Goal: Information Seeking & Learning: Learn about a topic

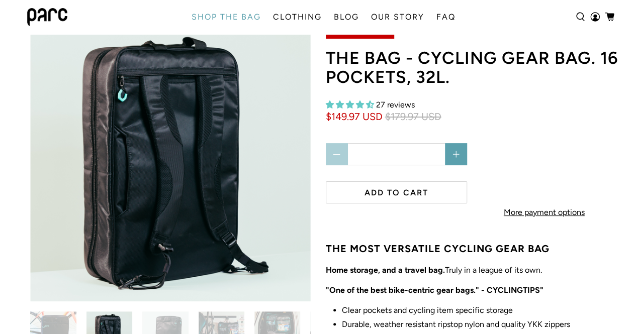
scroll to position [45, 0]
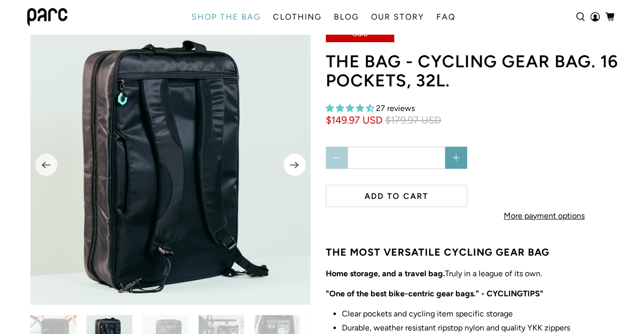
click at [294, 167] on icon "Next" at bounding box center [294, 165] width 9 height 7
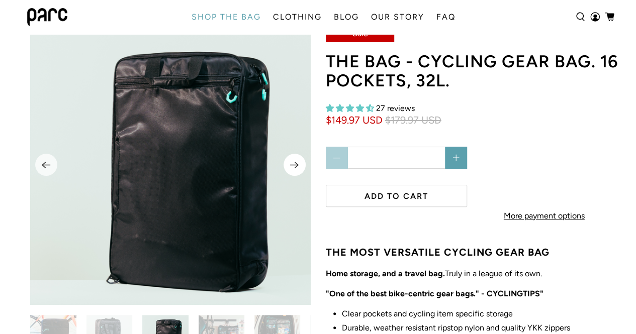
click at [294, 167] on icon "Next" at bounding box center [294, 165] width 9 height 7
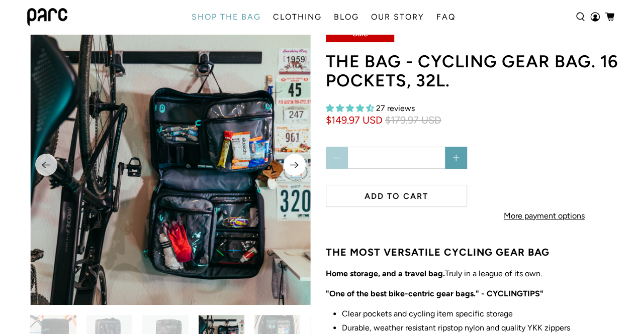
click at [294, 167] on icon "Next" at bounding box center [294, 165] width 9 height 7
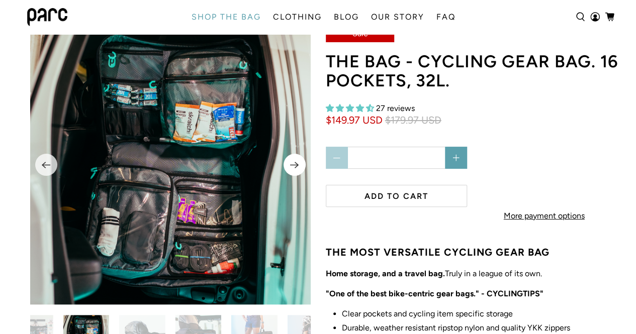
click at [294, 163] on icon "Next" at bounding box center [294, 165] width 10 height 13
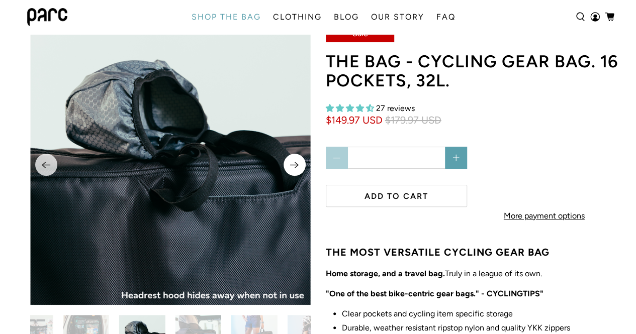
click at [294, 163] on icon "Next" at bounding box center [294, 165] width 10 height 13
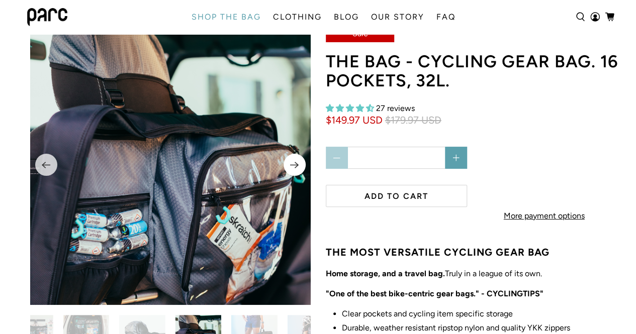
click at [294, 163] on icon "Next" at bounding box center [294, 165] width 10 height 13
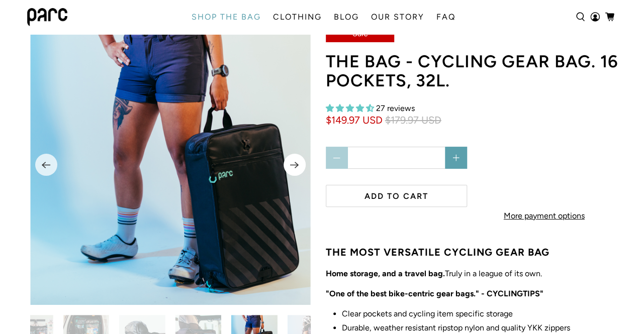
click at [294, 163] on icon "Next" at bounding box center [294, 165] width 10 height 13
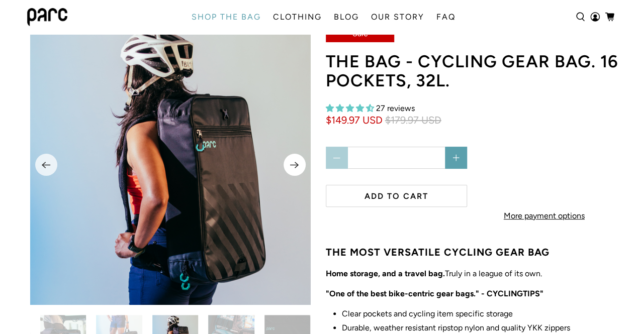
click at [294, 163] on icon "Next" at bounding box center [294, 165] width 10 height 13
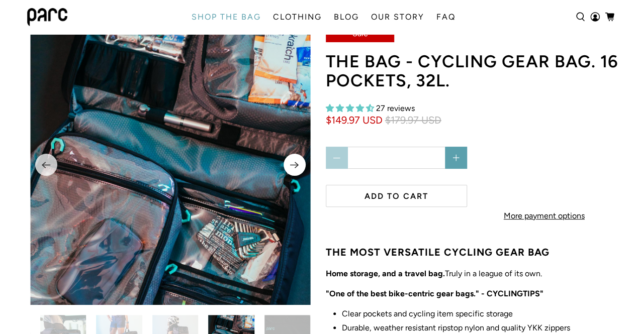
click at [294, 163] on icon "Next" at bounding box center [294, 165] width 10 height 13
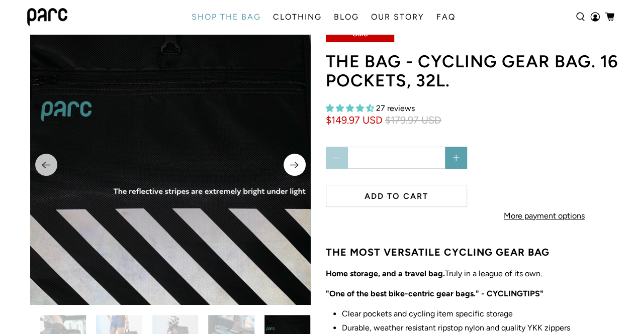
click at [294, 163] on icon "Next" at bounding box center [294, 165] width 10 height 13
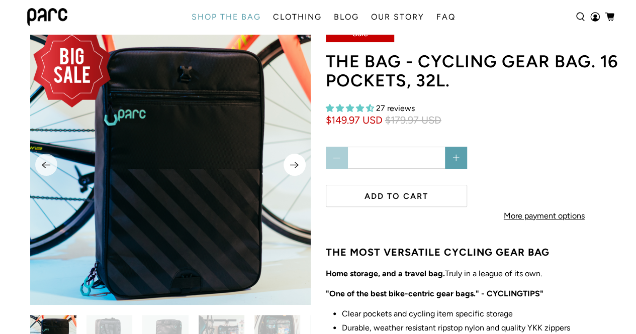
click at [294, 163] on icon "Next" at bounding box center [294, 165] width 10 height 13
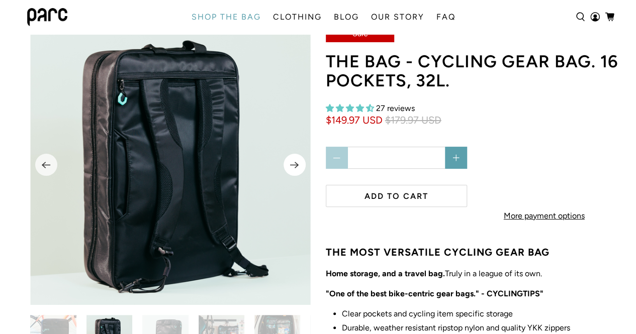
click at [294, 163] on icon "Next" at bounding box center [294, 165] width 10 height 13
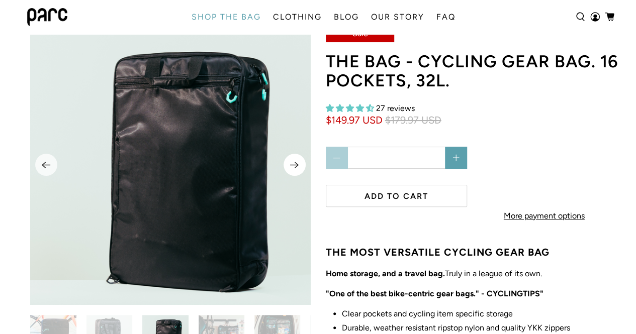
click at [294, 163] on icon "Next" at bounding box center [294, 165] width 10 height 13
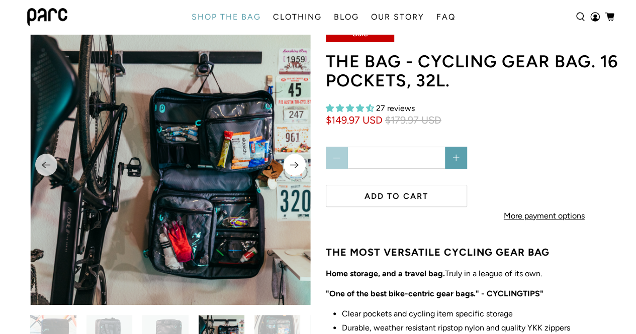
click at [294, 163] on icon "Next" at bounding box center [294, 165] width 10 height 13
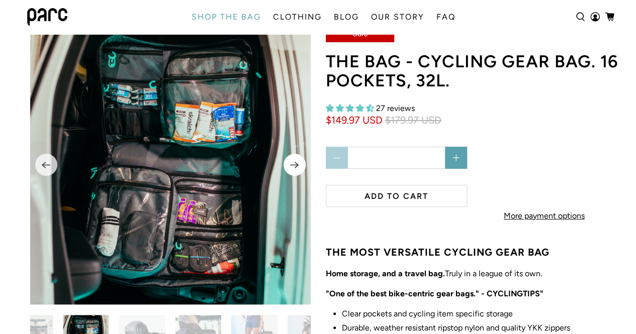
click at [294, 163] on icon "Next" at bounding box center [294, 165] width 10 height 13
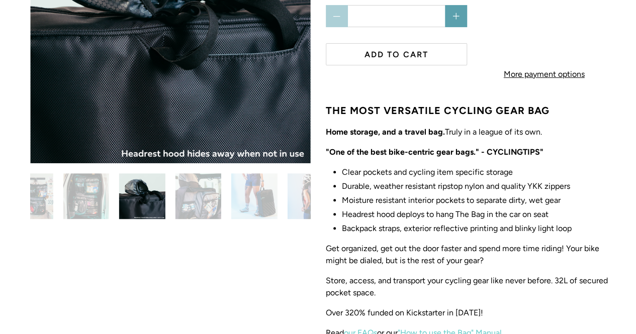
scroll to position [0, 0]
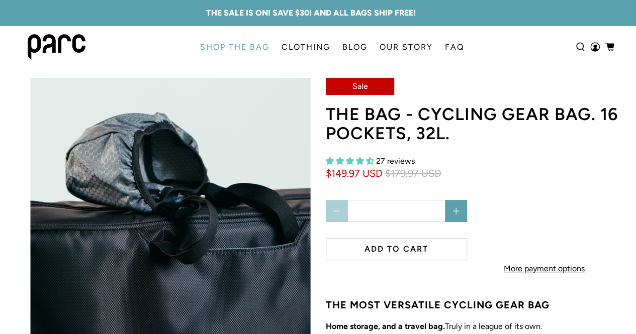
click at [215, 48] on link "SHOP THE BAG" at bounding box center [234, 47] width 81 height 28
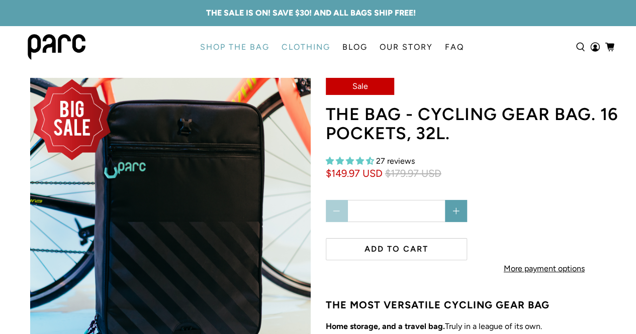
click at [307, 47] on link "CLOTHING" at bounding box center [305, 47] width 61 height 28
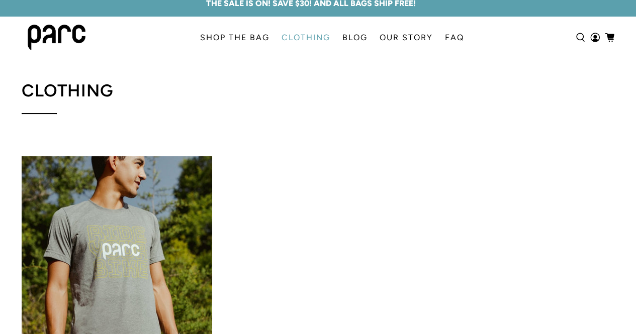
scroll to position [7, 0]
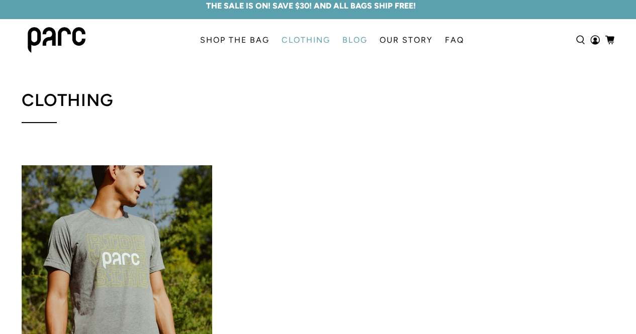
click at [356, 39] on link "BLOG" at bounding box center [354, 40] width 37 height 28
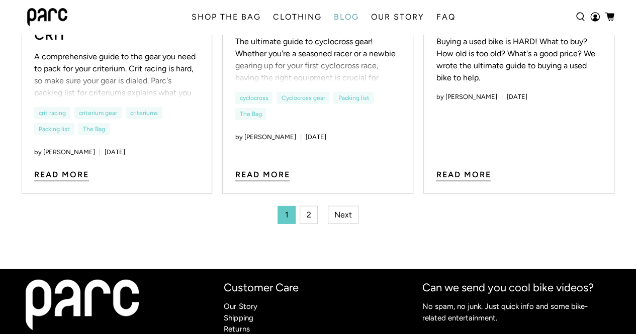
scroll to position [1171, 0]
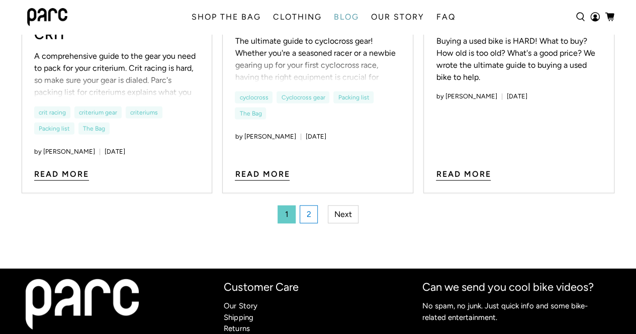
click at [306, 207] on link "2" at bounding box center [308, 214] width 18 height 18
